Goal: Obtain resource: Download file/media

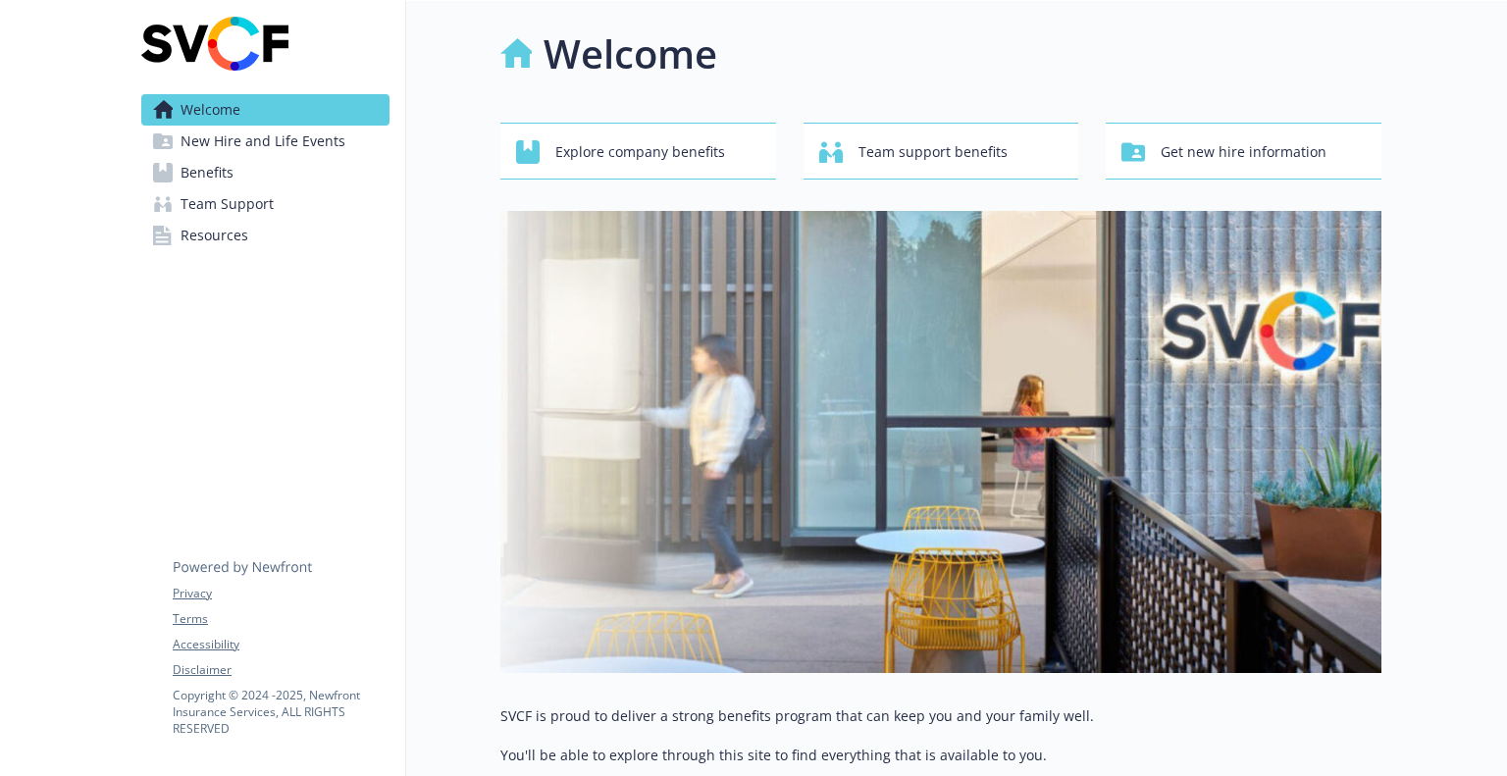
click at [249, 180] on link "Benefits" at bounding box center [265, 172] width 248 height 31
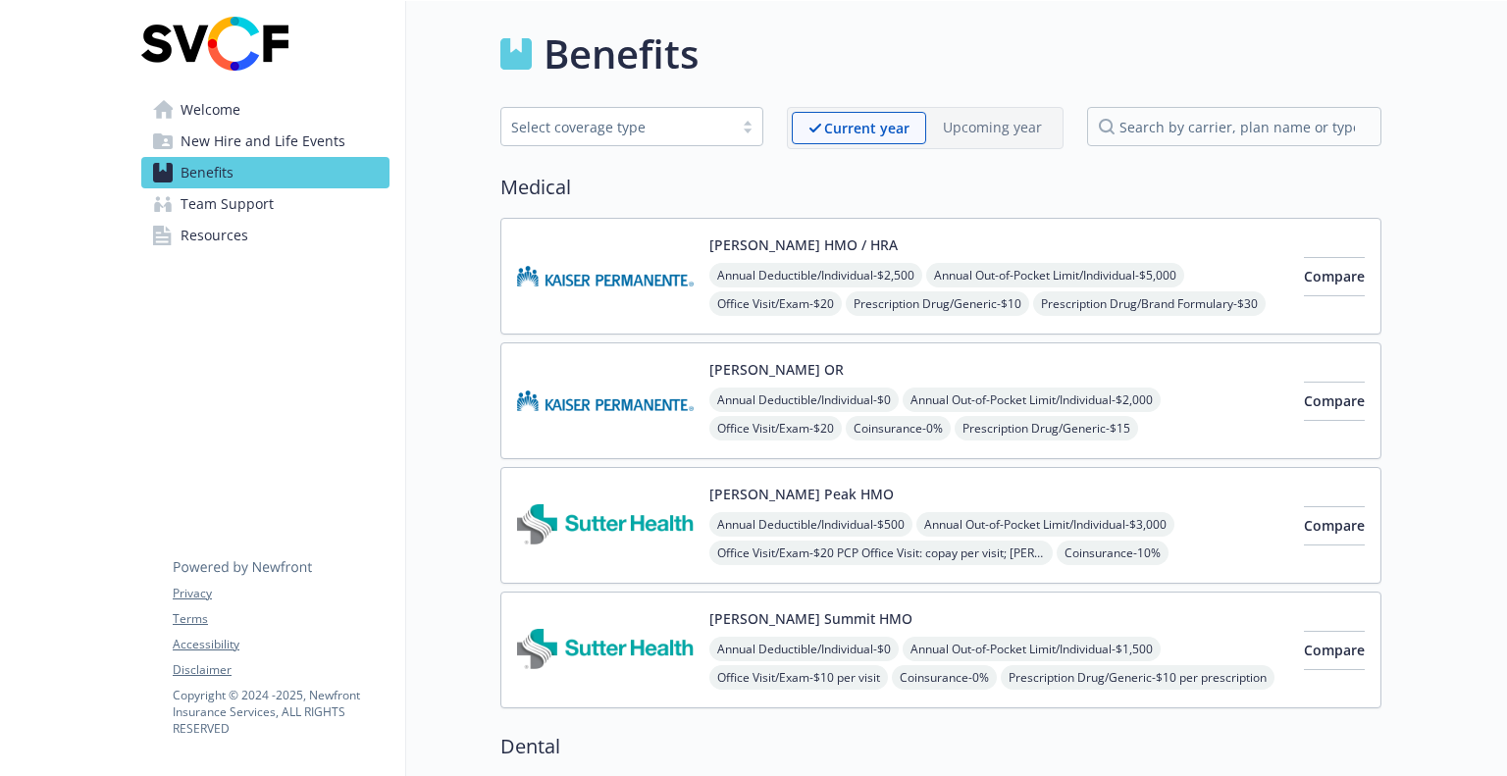
scroll to position [24, 0]
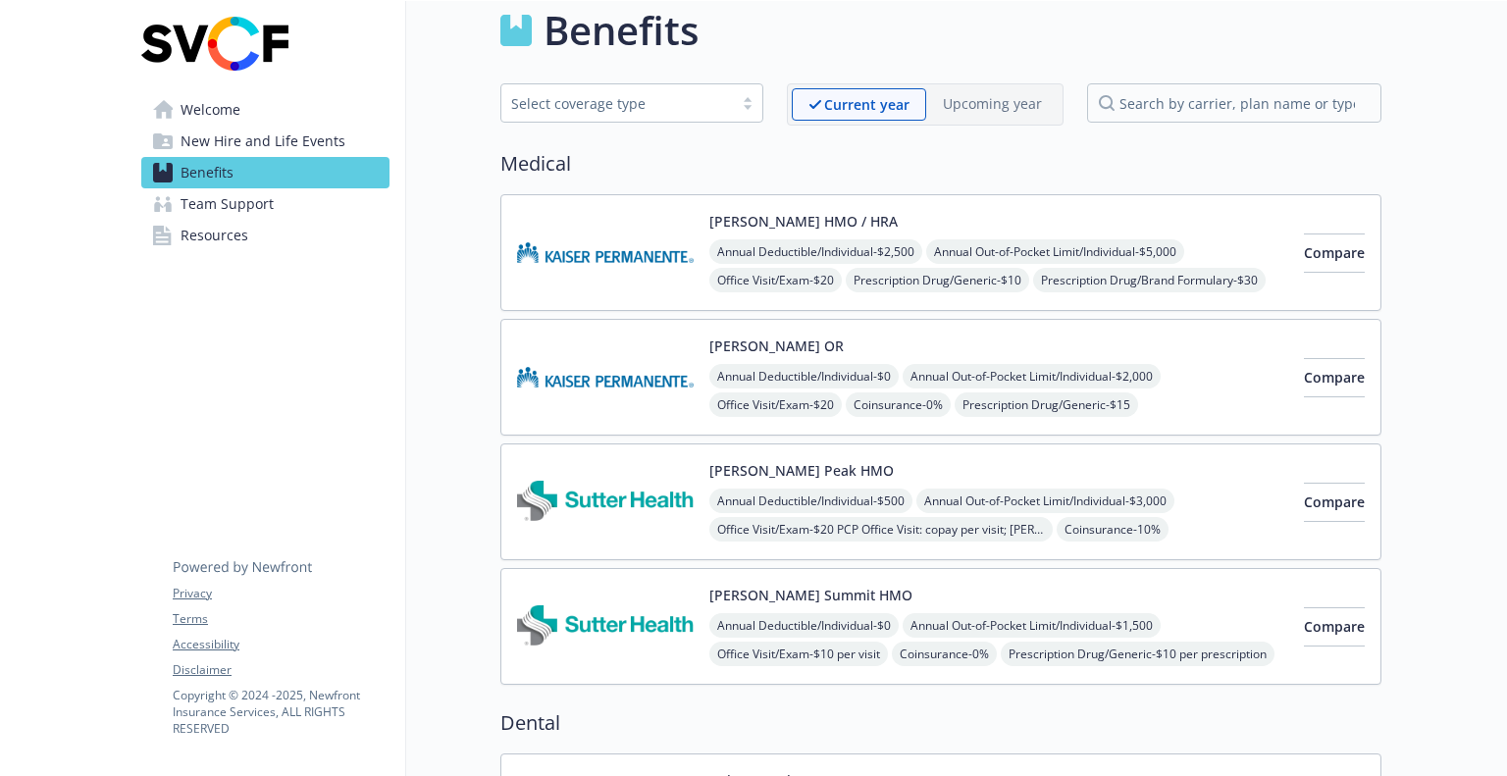
click at [592, 256] on img at bounding box center [605, 252] width 177 height 83
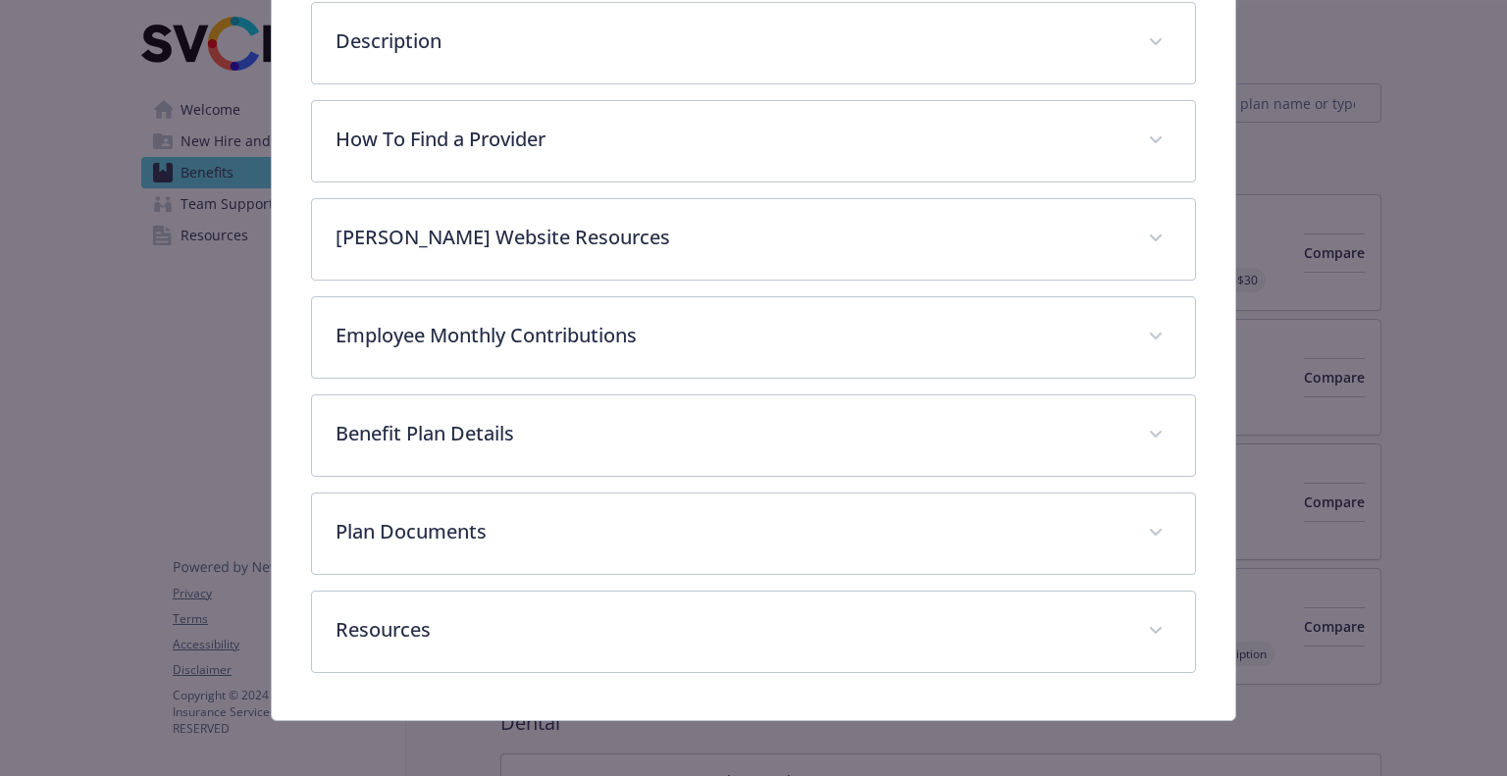
scroll to position [530, 0]
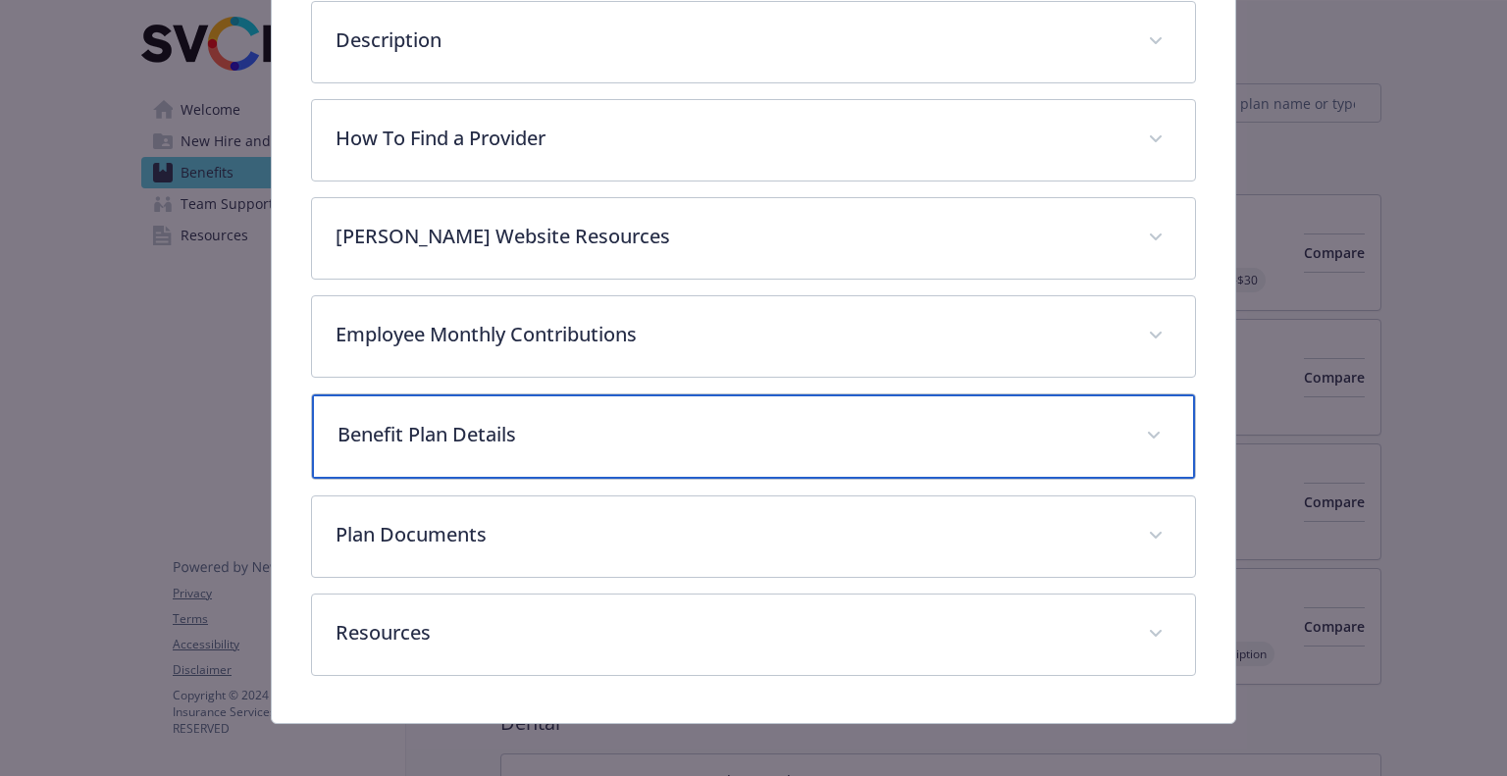
click at [647, 420] on p "Benefit Plan Details" at bounding box center [729, 434] width 784 height 29
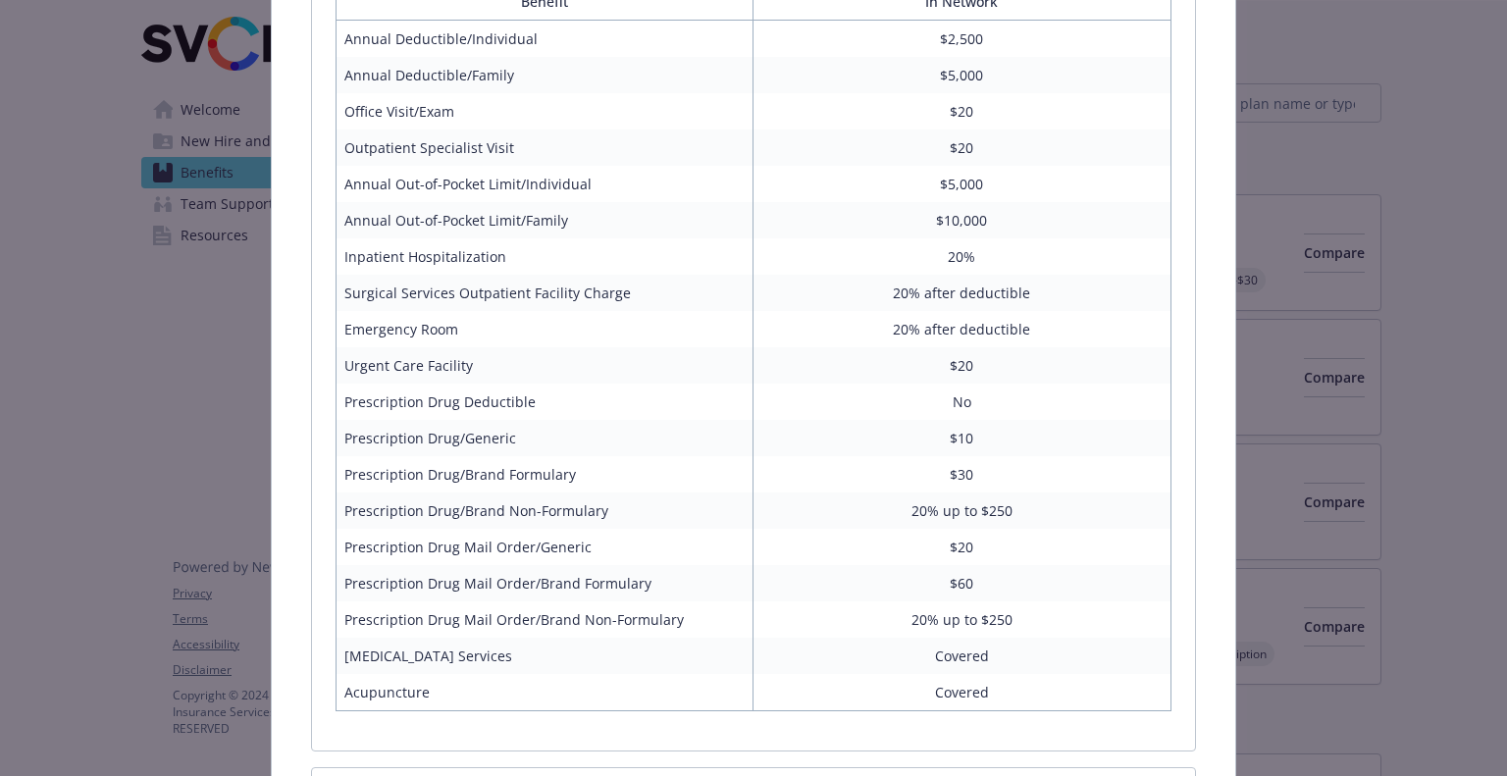
scroll to position [1043, 0]
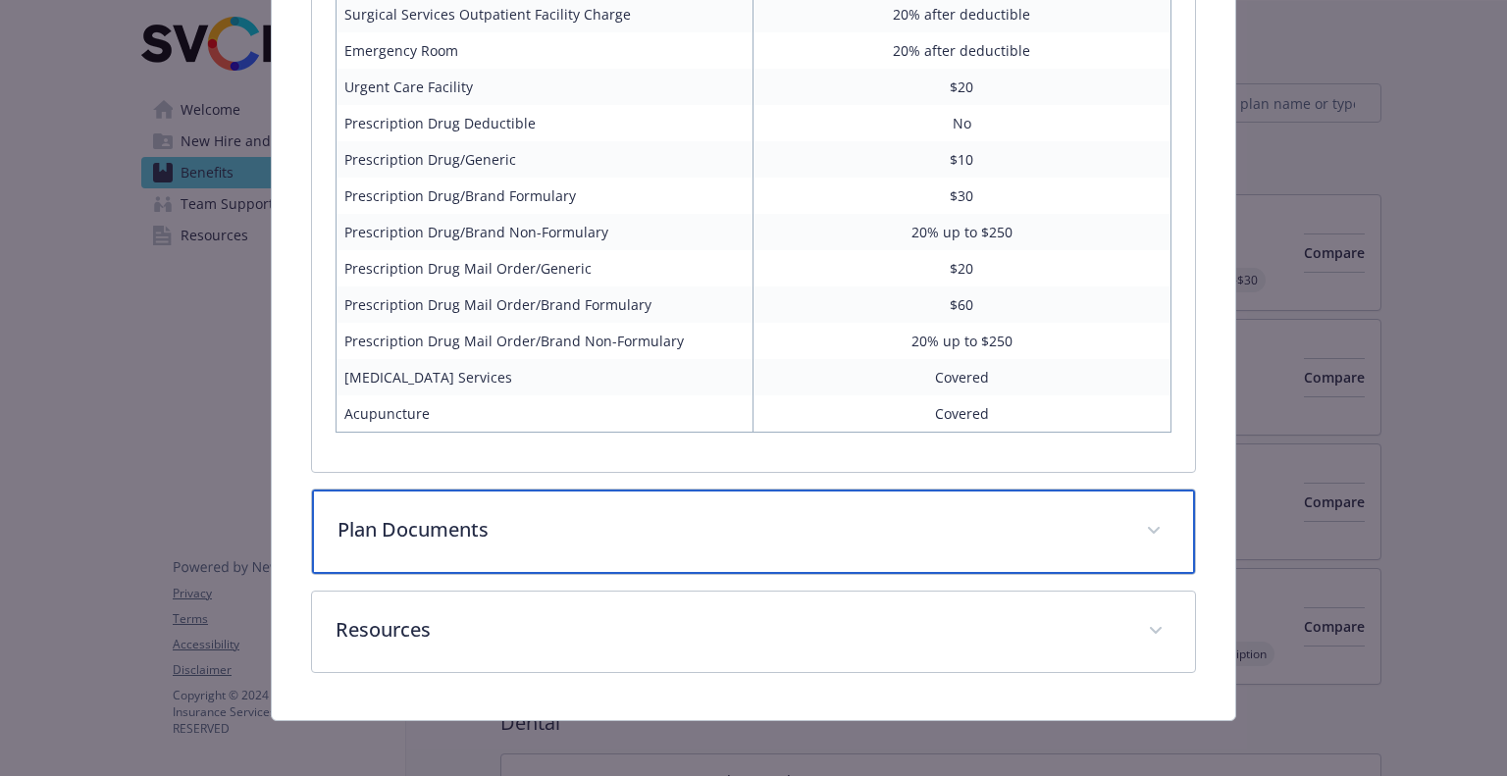
click at [783, 521] on p "Plan Documents" at bounding box center [729, 529] width 784 height 29
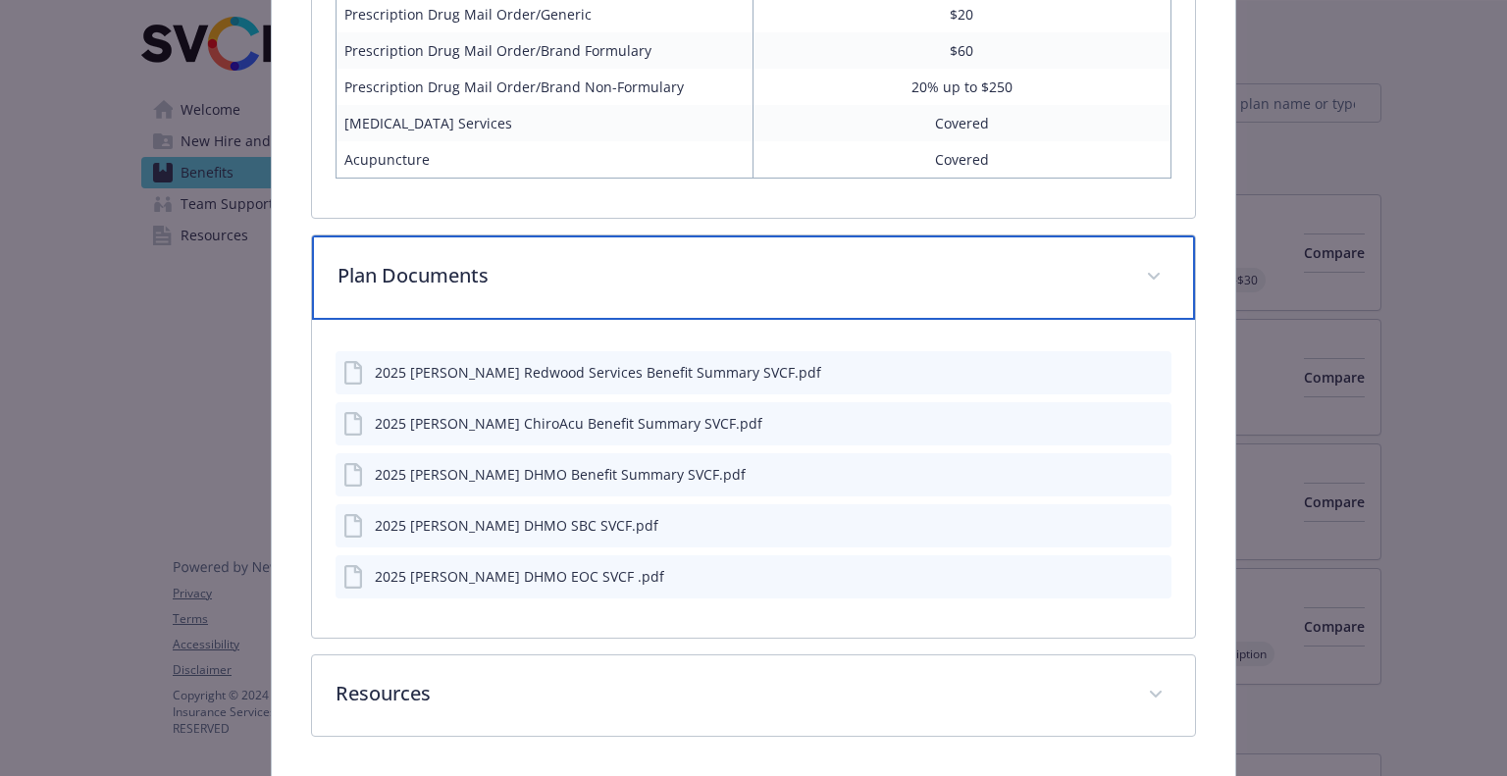
scroll to position [1581, 0]
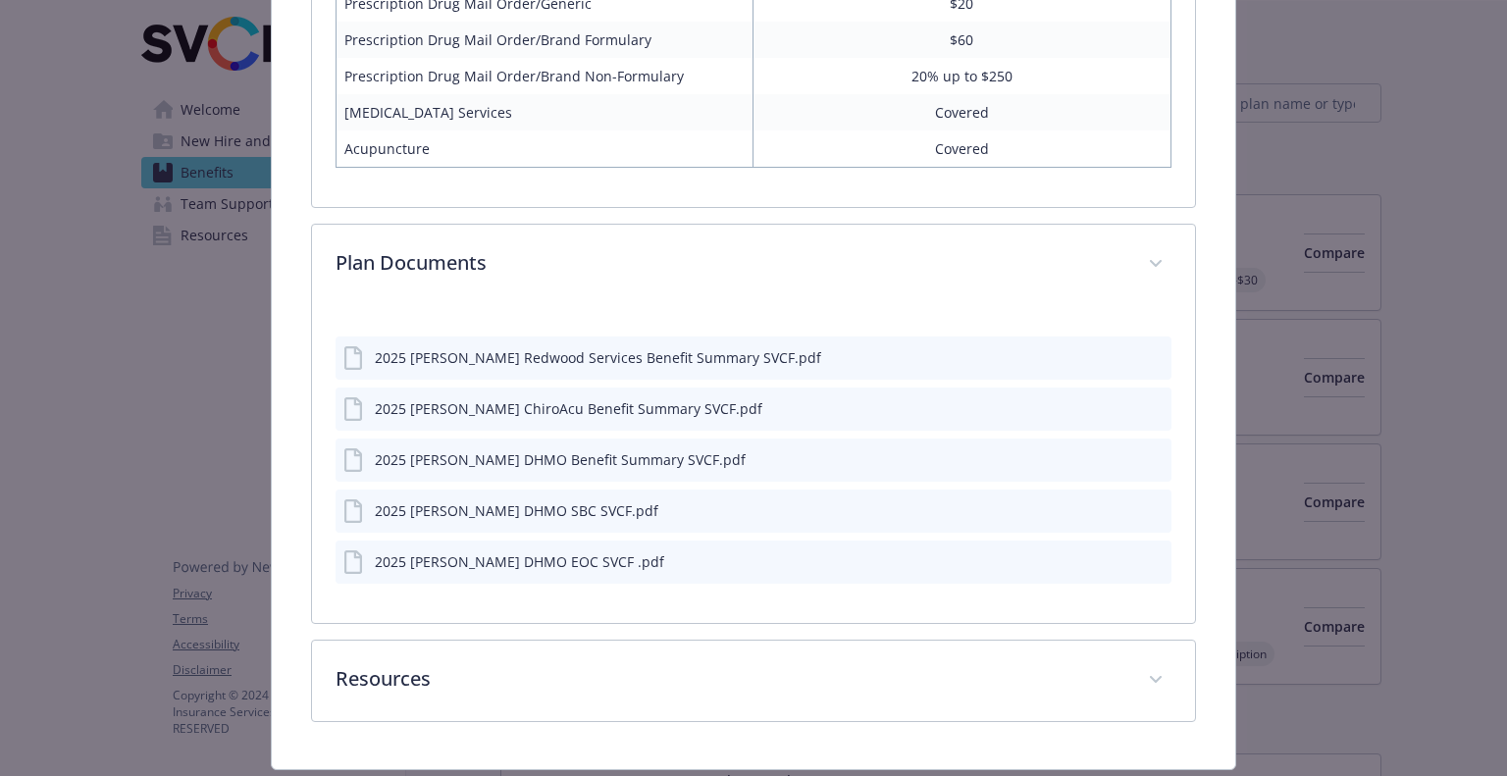
click at [1112, 407] on icon "download file" at bounding box center [1120, 407] width 16 height 16
click at [1402, 179] on div "Medical - [PERSON_NAME] HMO / HRA - Medical HMO [PERSON_NAME] HMO / HRA Website…" at bounding box center [753, 388] width 1507 height 776
